Goal: Use online tool/utility: Utilize a website feature to perform a specific function

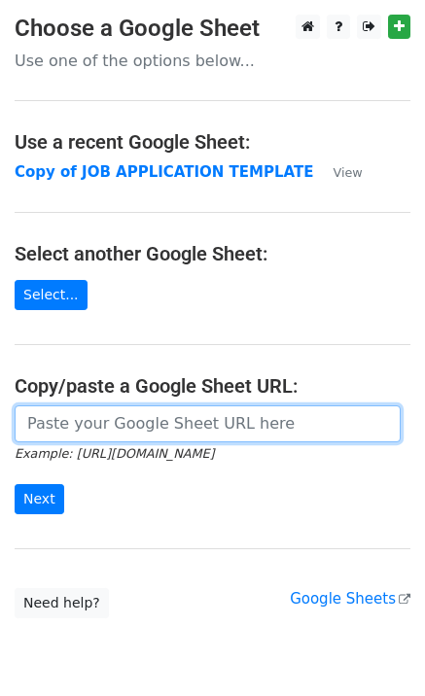
click at [194, 425] on input "url" at bounding box center [208, 424] width 386 height 37
paste input "[URL][DOMAIN_NAME]"
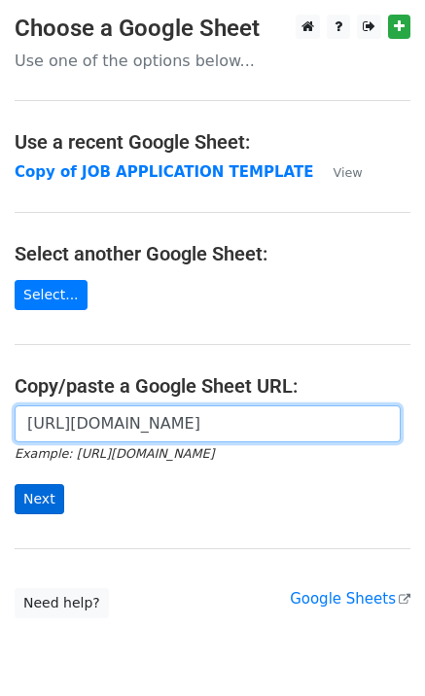
type input "[URL][DOMAIN_NAME]"
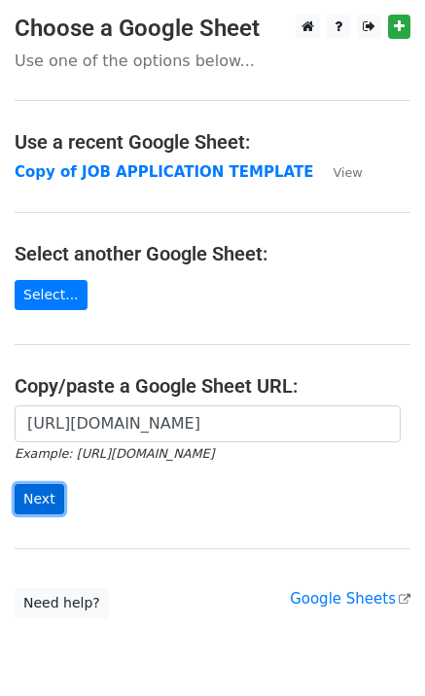
scroll to position [0, 0]
click at [48, 491] on input "Next" at bounding box center [40, 499] width 50 height 30
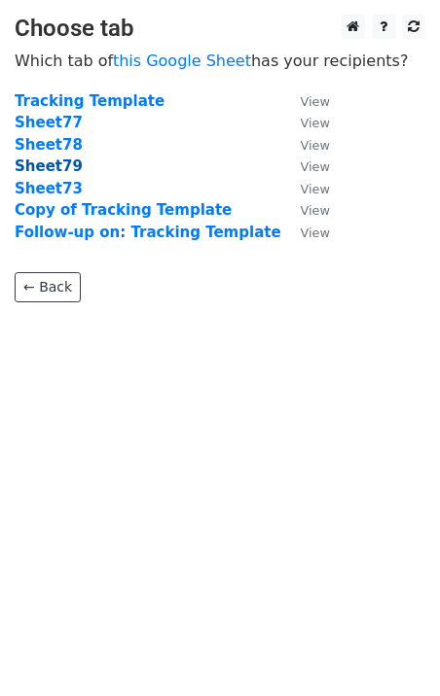
click at [49, 166] on strong "Sheet79" at bounding box center [49, 167] width 68 height 18
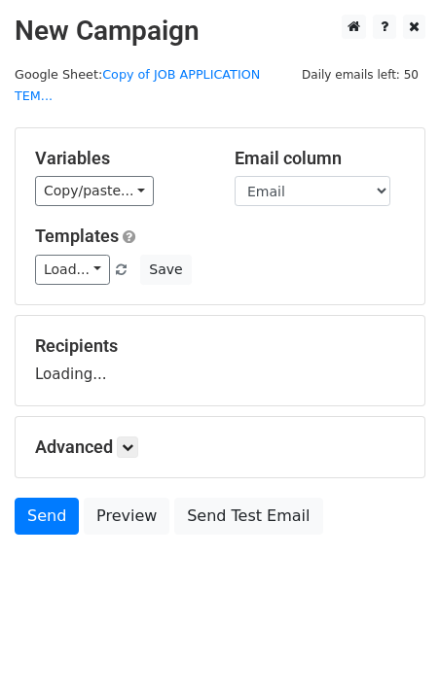
click at [106, 545] on body "New Campaign Daily emails left: 50 Google Sheet: Copy of JOB APPLICATION TEM...…" at bounding box center [220, 319] width 440 height 608
click at [76, 336] on h5 "Recipients" at bounding box center [220, 346] width 370 height 21
